Goal: Register for event/course

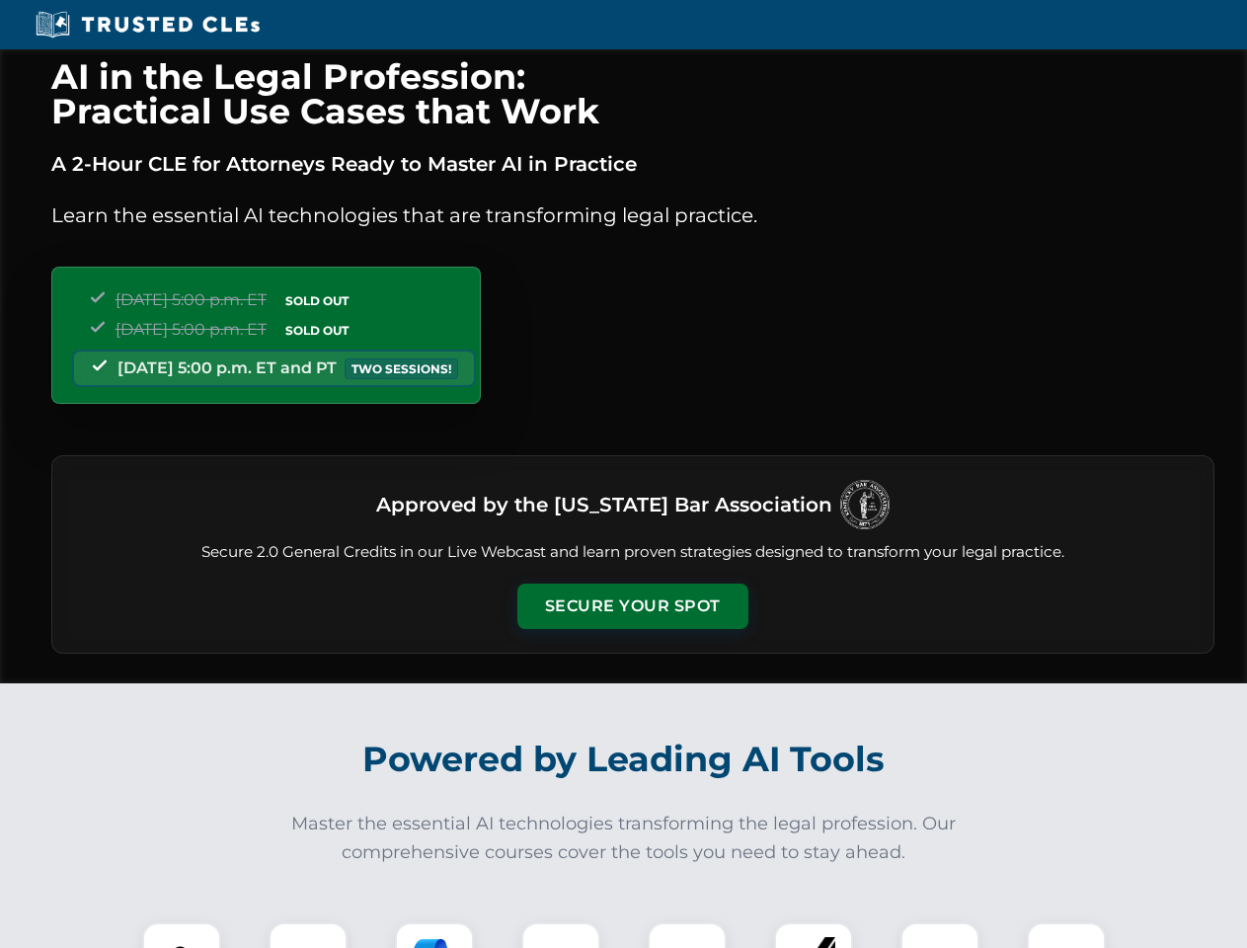
click at [632, 606] on button "Secure Your Spot" at bounding box center [632, 606] width 231 height 45
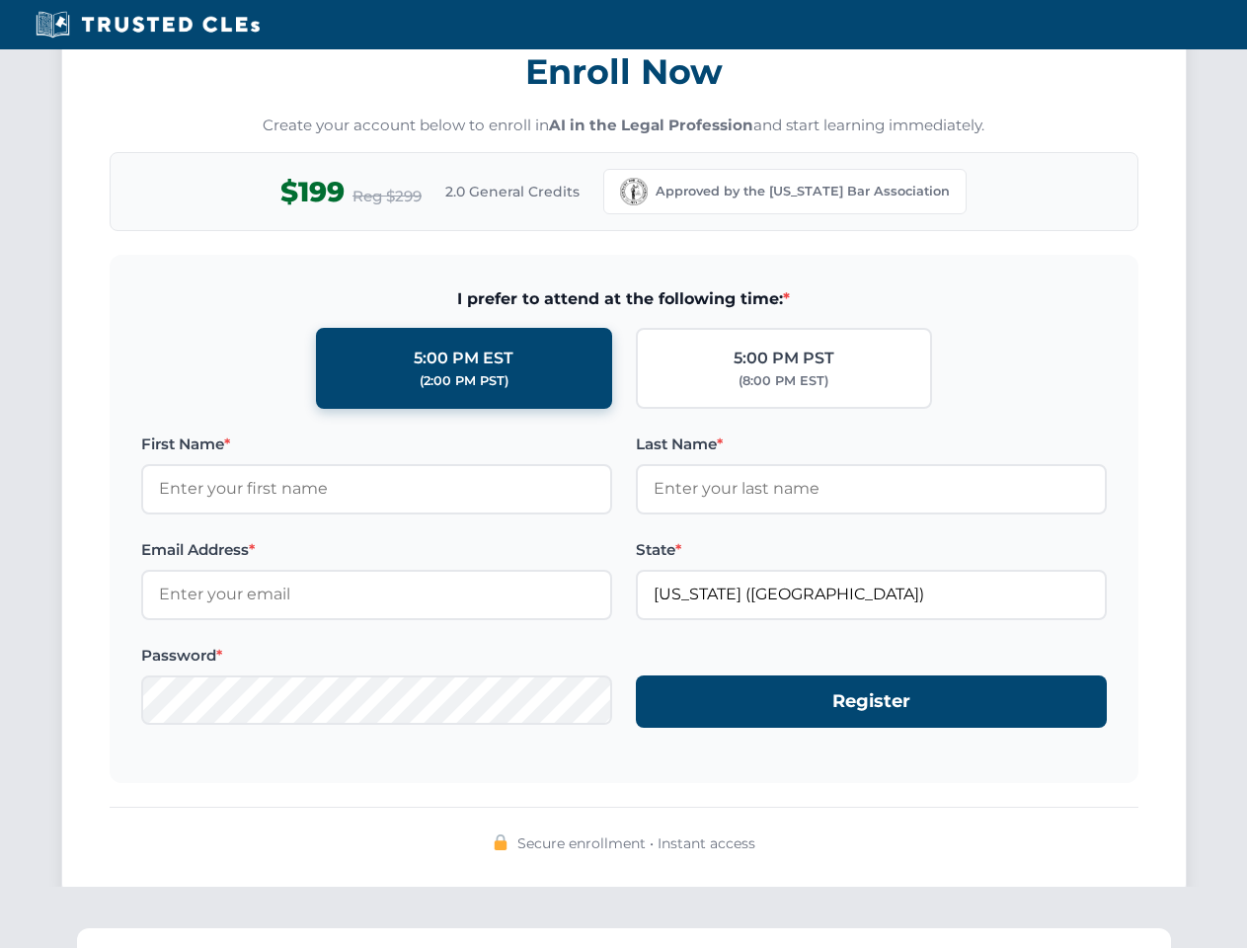
scroll to position [1939, 0]
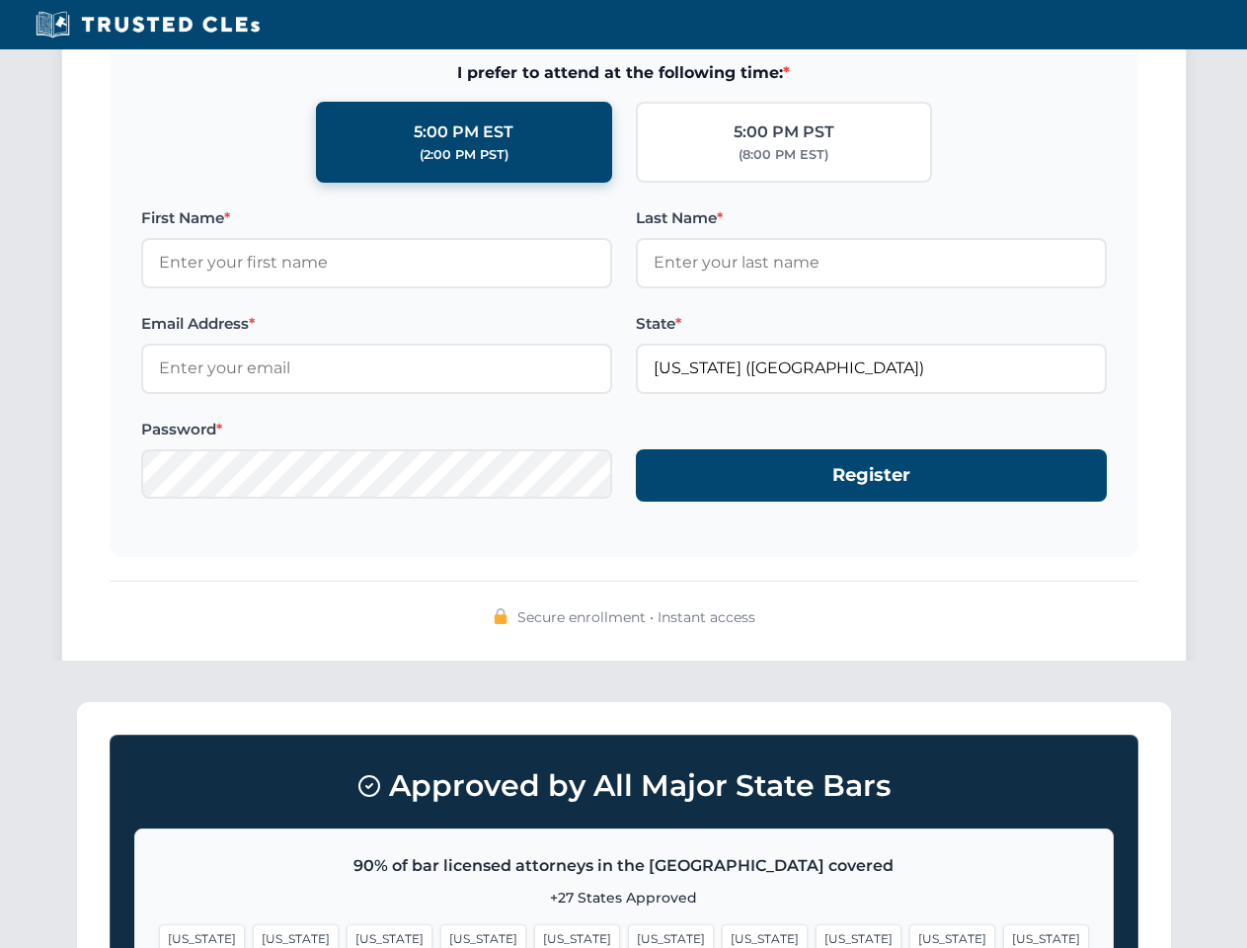
click at [910, 935] on span "[US_STATE]" at bounding box center [953, 938] width 86 height 29
